Goal: Information Seeking & Learning: Learn about a topic

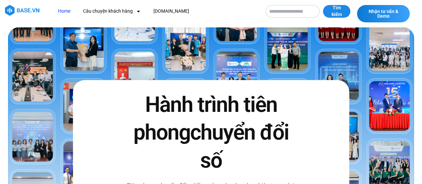
click at [282, 14] on input "Tìm kiếm" at bounding box center [292, 11] width 54 height 13
type input "********"
click at [323, 5] on button "Tìm kiếm" at bounding box center [336, 11] width 27 height 13
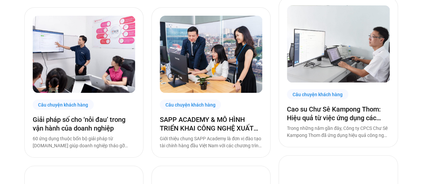
scroll to position [1434, 0]
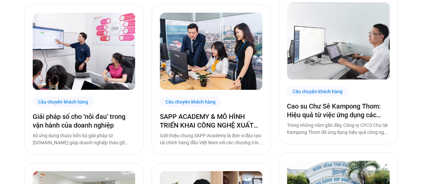
drag, startPoint x: 98, startPoint y: 118, endPoint x: 6, endPoint y: 116, distance: 92.4
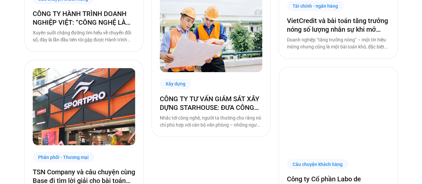
scroll to position [4901, 0]
